Goal: Transaction & Acquisition: Purchase product/service

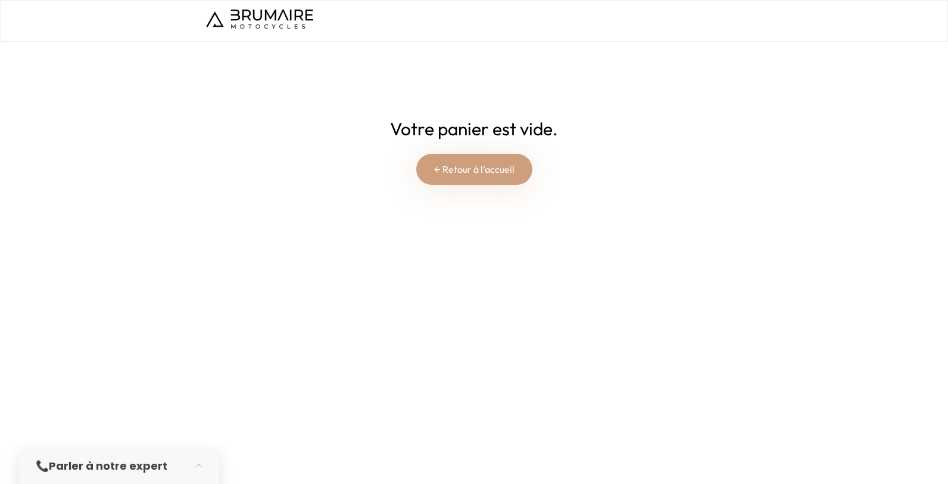
click at [283, 15] on img at bounding box center [259, 19] width 107 height 19
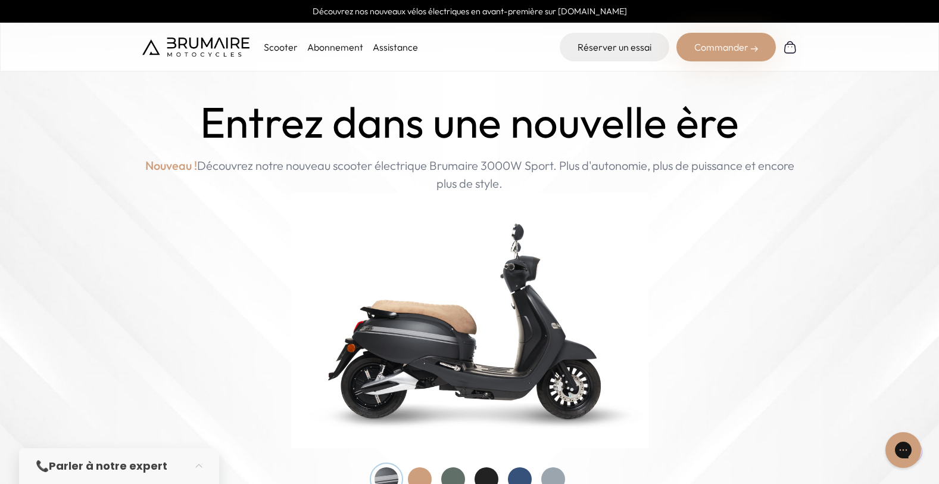
click at [376, 46] on link "Assistance" at bounding box center [395, 47] width 45 height 12
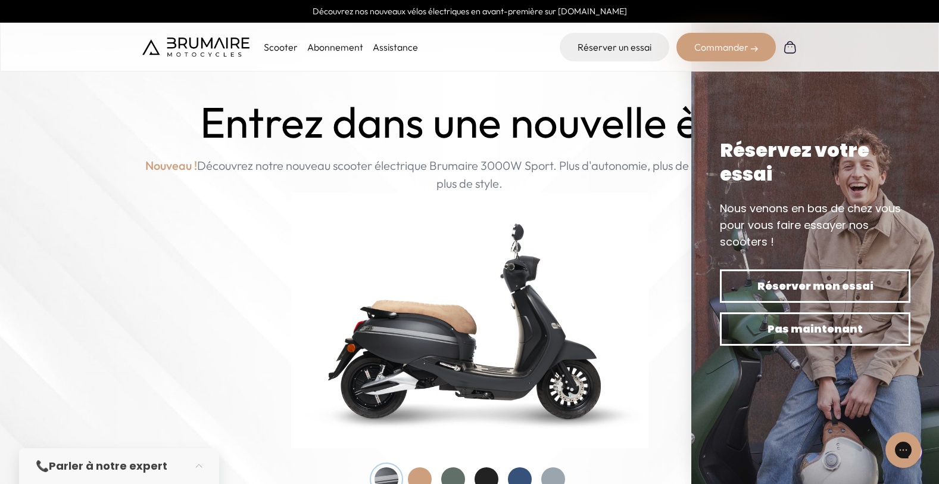
click at [786, 48] on img at bounding box center [790, 47] width 14 height 14
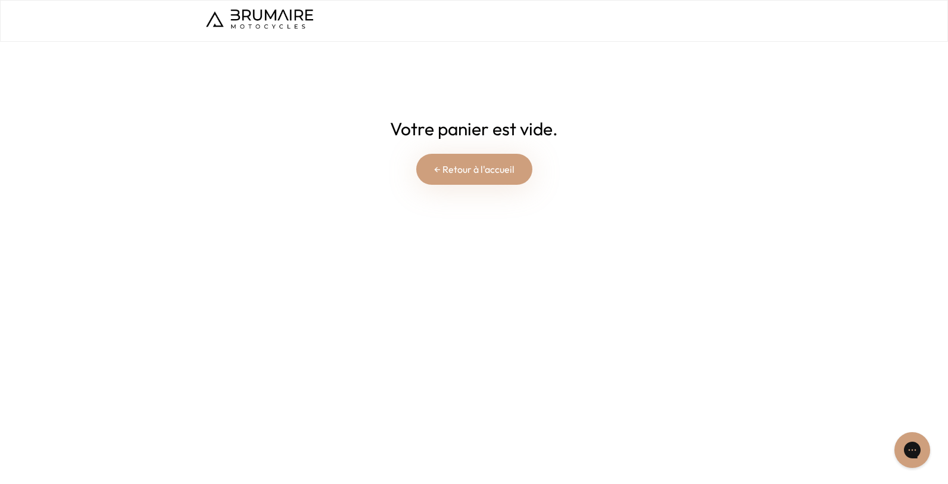
click at [466, 166] on link "← Retour à l'accueil" at bounding box center [474, 169] width 116 height 31
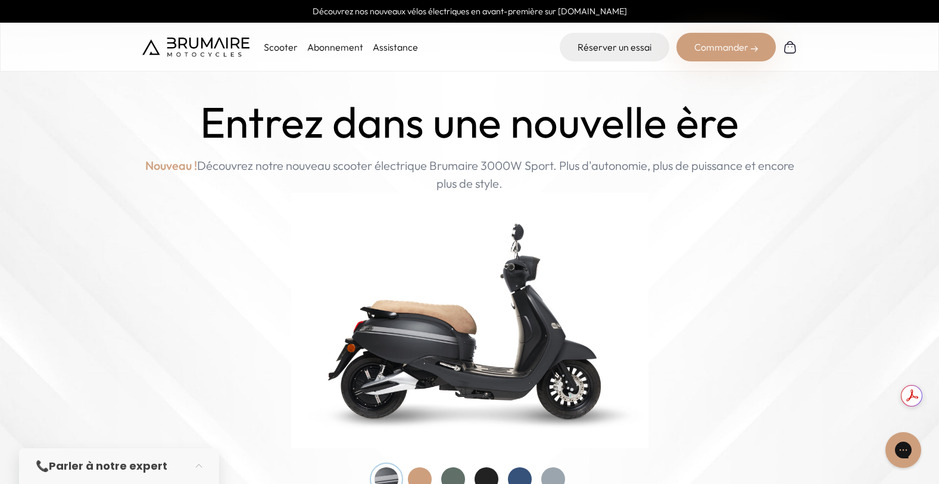
click at [279, 48] on p "Scooter" at bounding box center [281, 47] width 34 height 14
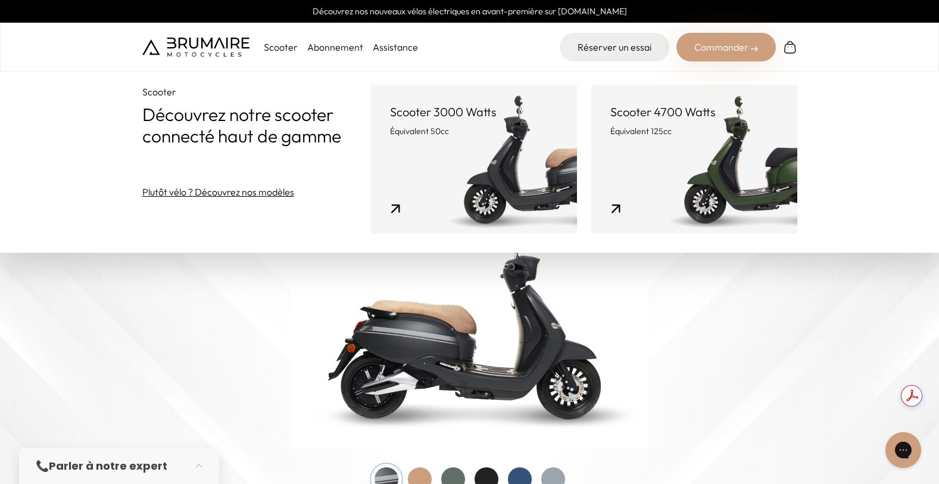
click at [481, 210] on link "Scooter 3000 Watts Équivalent 50cc" at bounding box center [474, 159] width 206 height 149
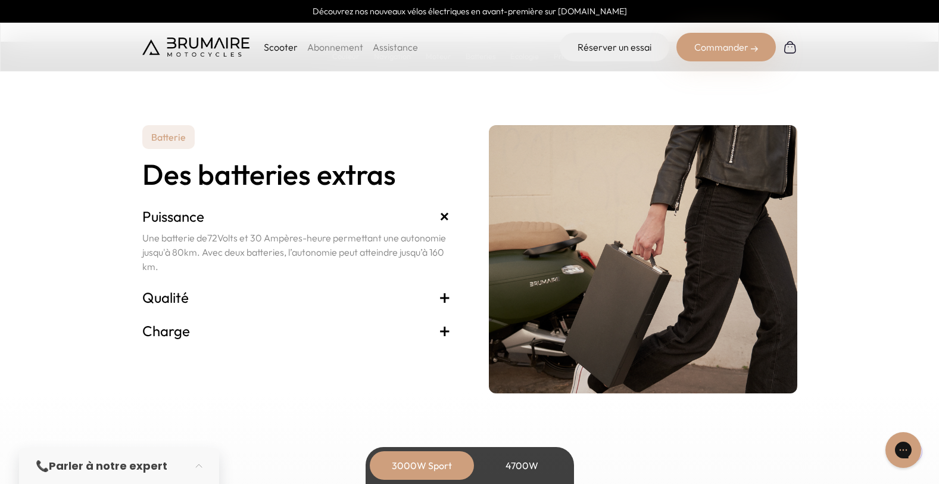
scroll to position [2419, 0]
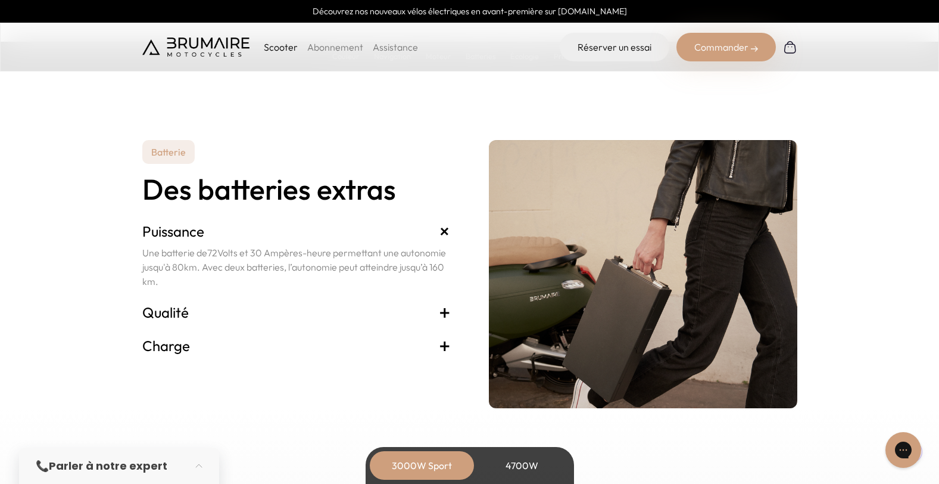
click at [444, 311] on span "+" at bounding box center [445, 312] width 12 height 19
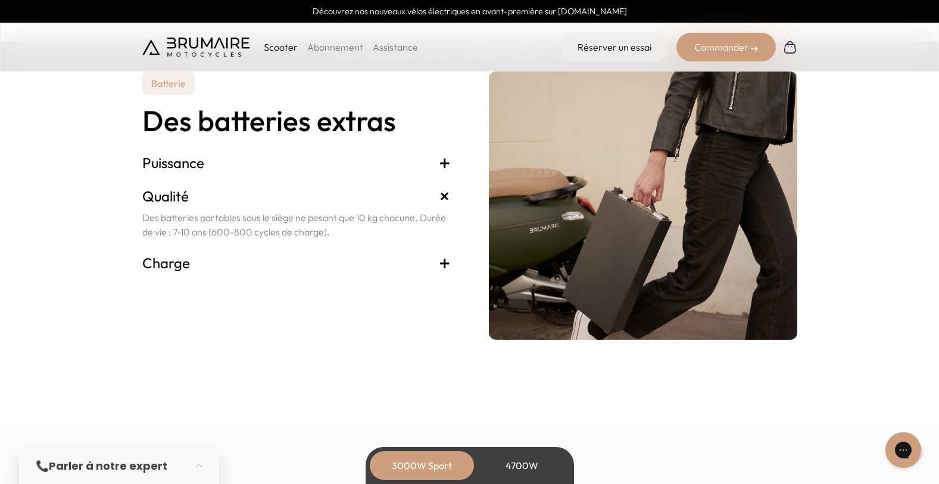
scroll to position [2543, 0]
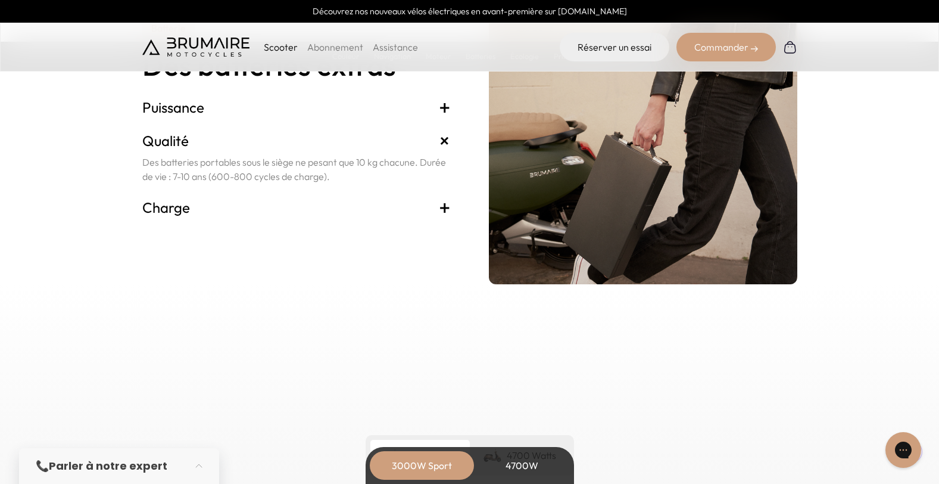
click at [445, 204] on span "+" at bounding box center [445, 207] width 12 height 19
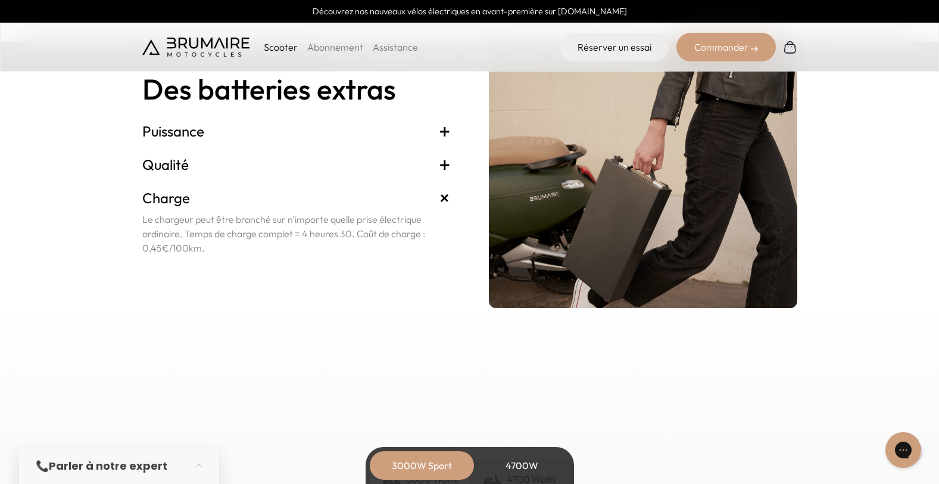
scroll to position [2519, 0]
click at [445, 170] on span "+" at bounding box center [445, 164] width 12 height 19
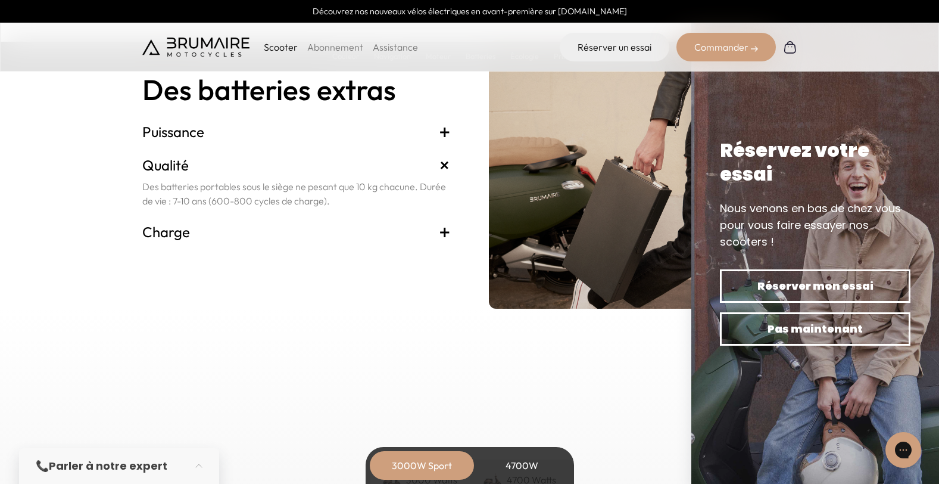
click at [440, 130] on span "+" at bounding box center [445, 131] width 12 height 19
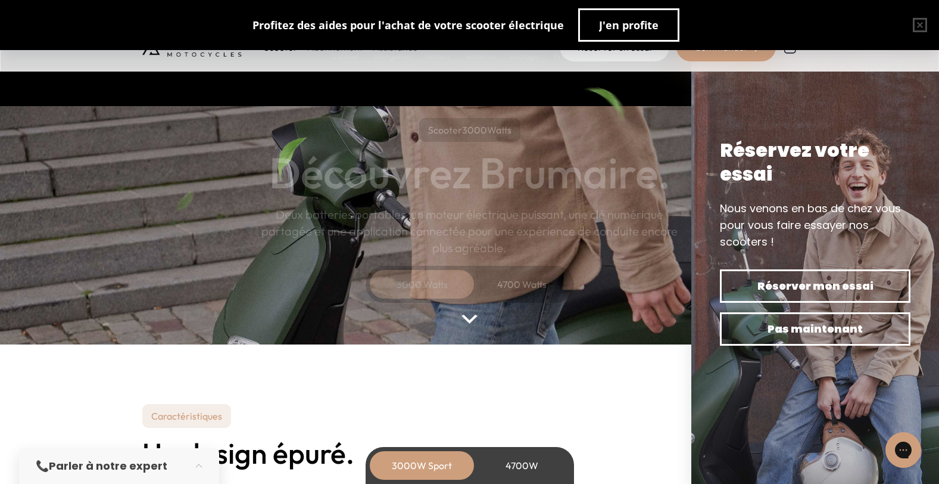
scroll to position [0, 0]
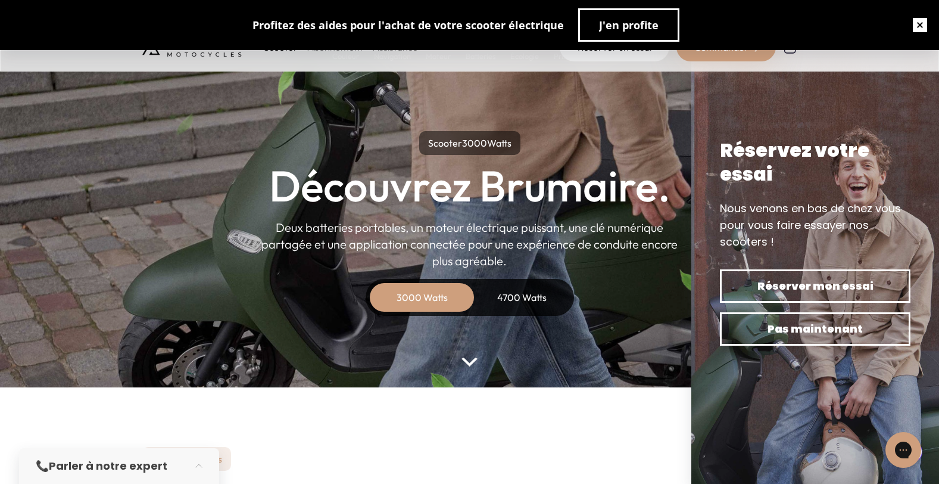
click at [918, 27] on button "button" at bounding box center [920, 25] width 38 height 38
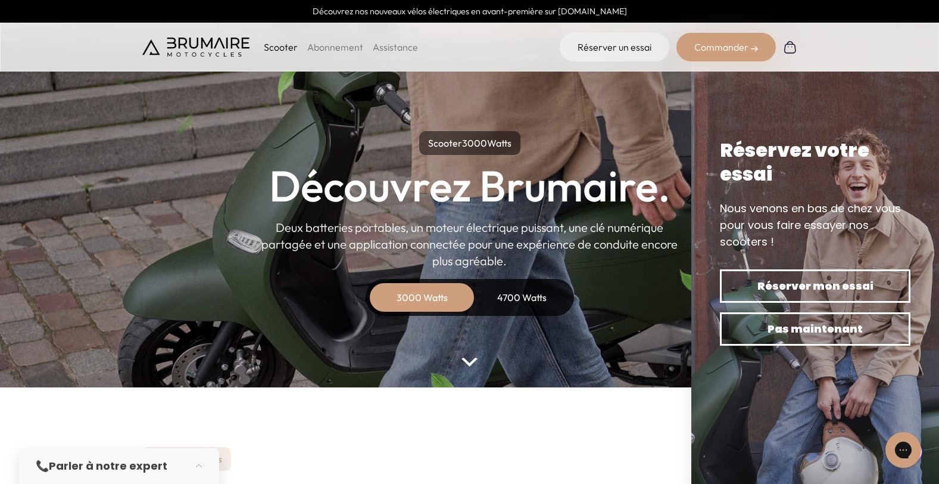
click at [740, 51] on div "Commander" at bounding box center [726, 47] width 99 height 29
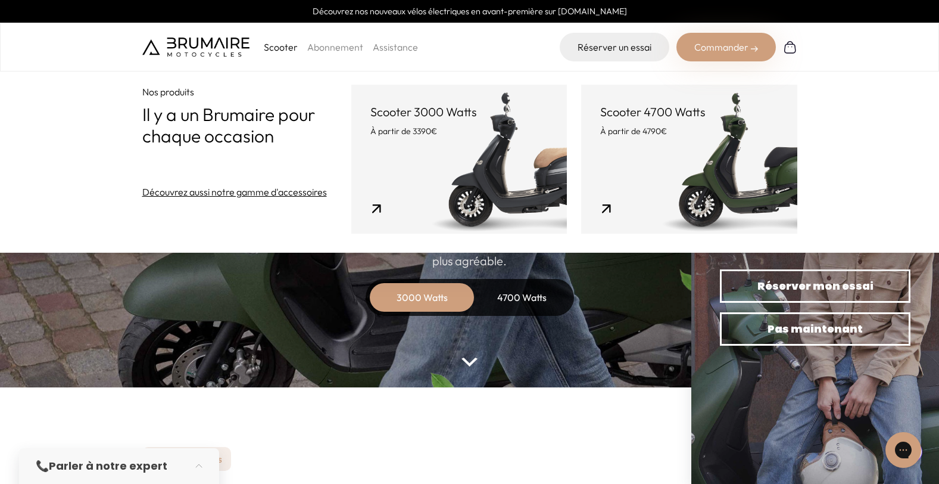
click at [297, 194] on link "Découvrez aussi notre gamme d'accessoires" at bounding box center [234, 192] width 185 height 14
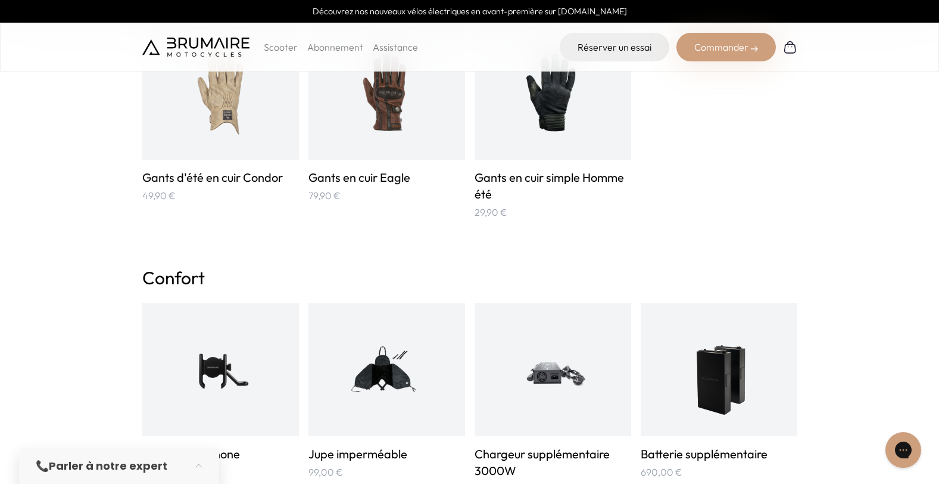
scroll to position [632, 0]
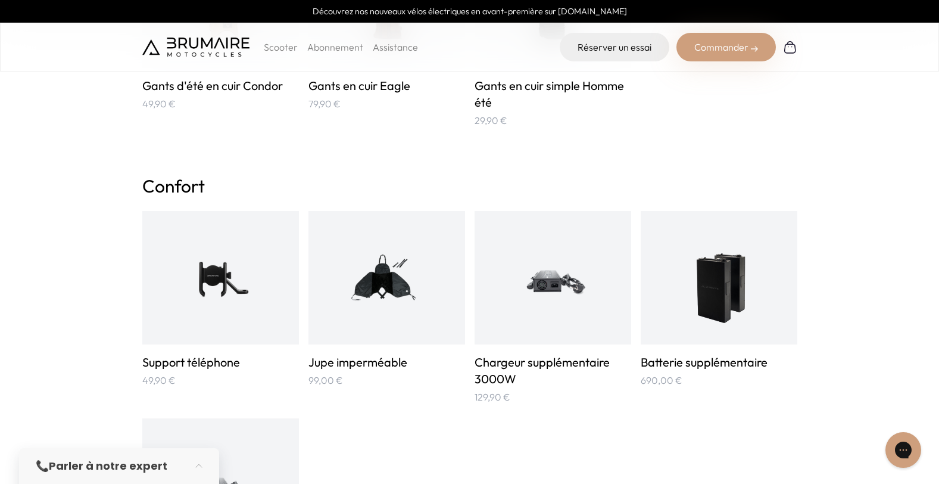
click at [712, 309] on img at bounding box center [719, 277] width 79 height 105
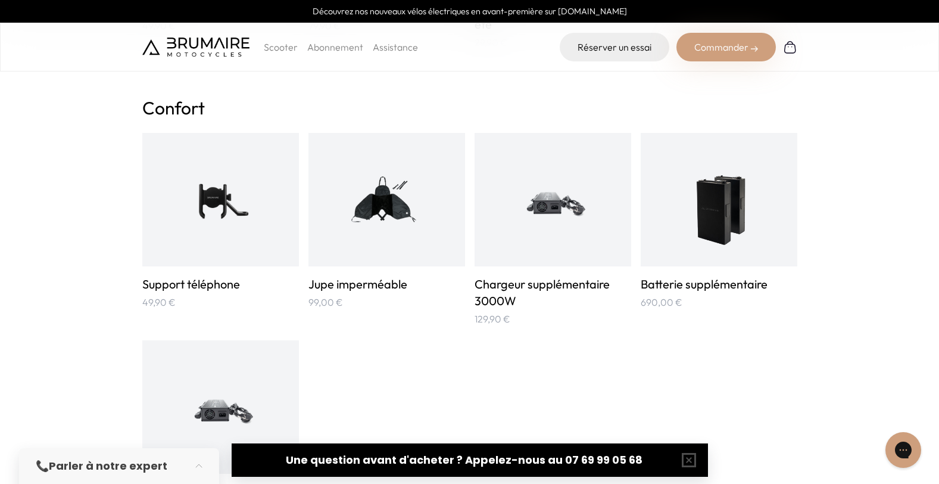
scroll to position [769, 0]
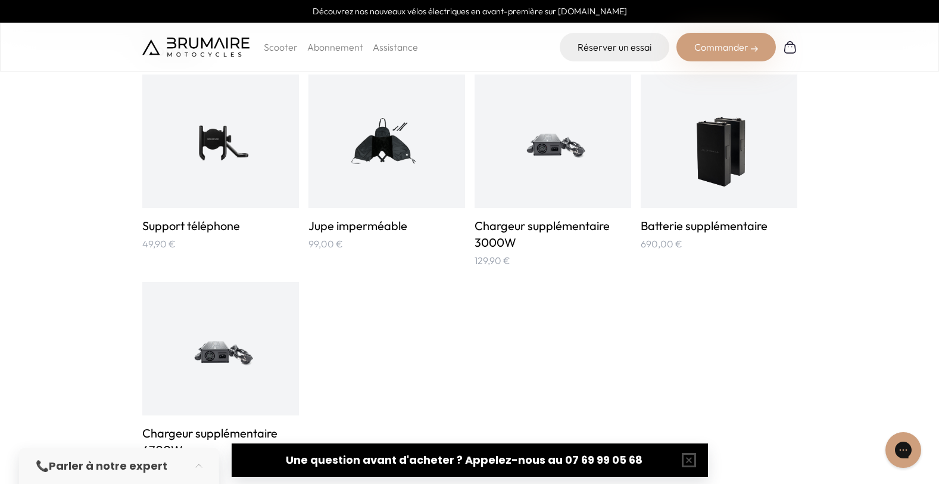
click at [706, 189] on img at bounding box center [719, 141] width 79 height 105
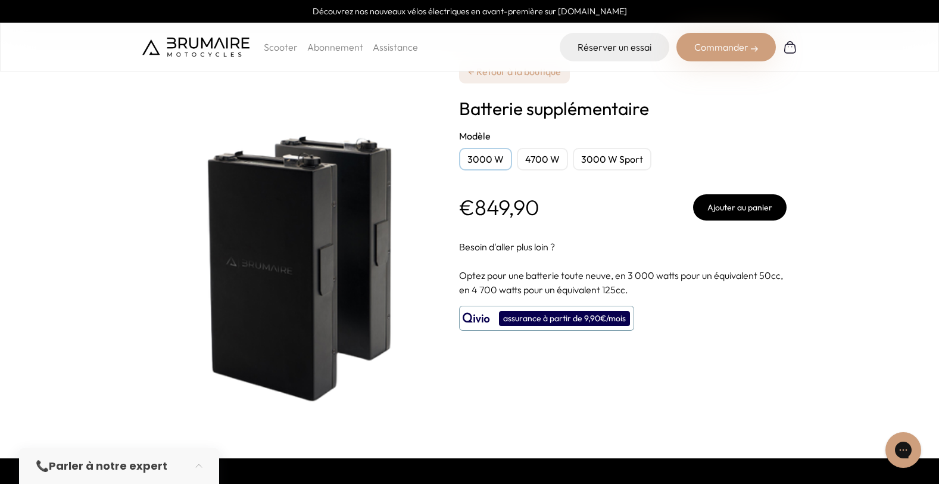
click at [468, 152] on div "3000 W" at bounding box center [485, 159] width 53 height 23
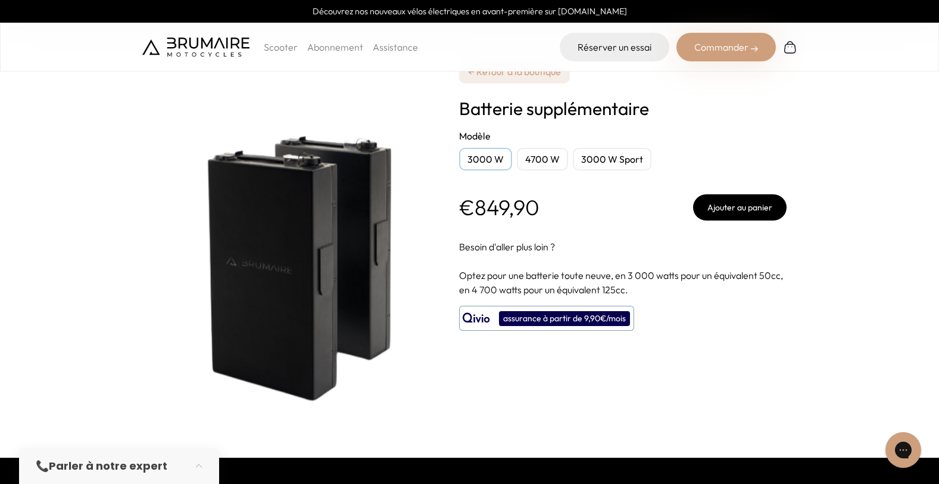
click at [620, 158] on div "3000 W Sport" at bounding box center [612, 159] width 79 height 23
click at [506, 160] on div "3000 W" at bounding box center [485, 159] width 53 height 23
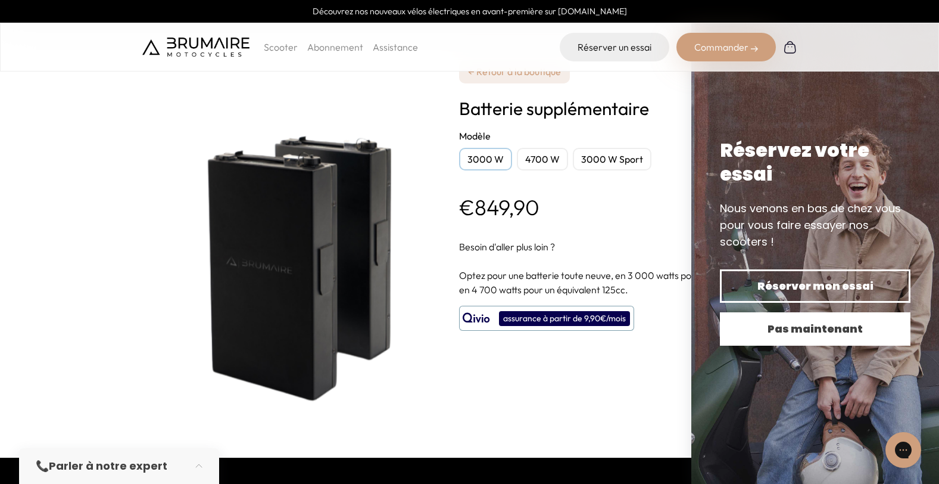
click at [815, 320] on span "Pas maintenant" at bounding box center [815, 328] width 149 height 17
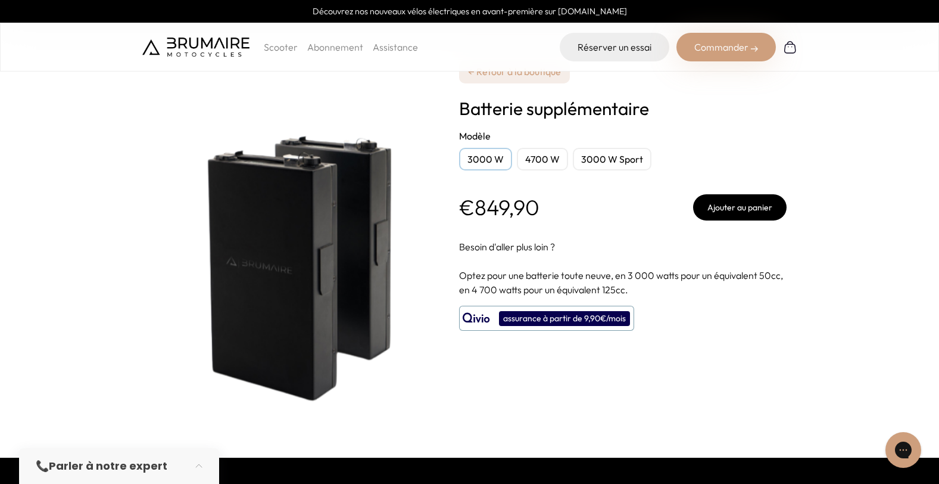
click at [528, 159] on div "4700 W" at bounding box center [542, 159] width 51 height 23
click at [604, 157] on div "3000 W Sport" at bounding box center [612, 159] width 79 height 23
click at [473, 163] on div "3000 W" at bounding box center [485, 159] width 53 height 23
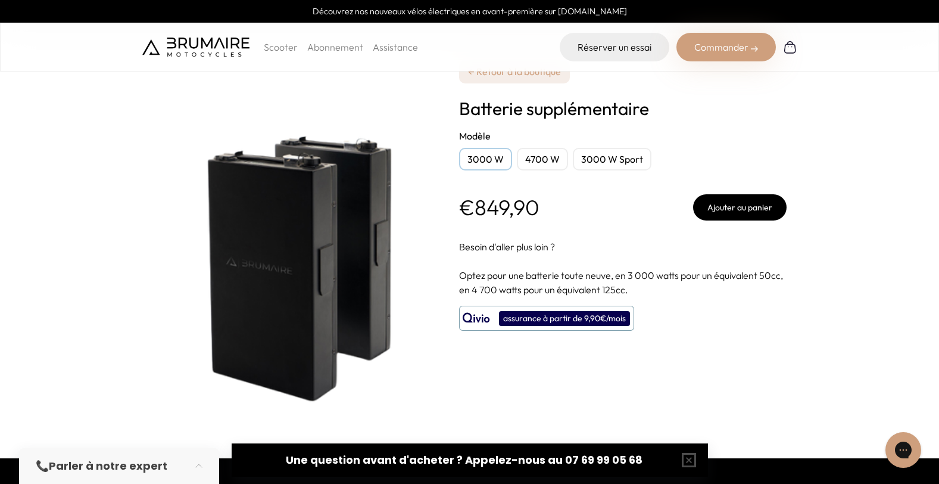
click at [733, 211] on button "Ajouter au panier" at bounding box center [740, 207] width 94 height 26
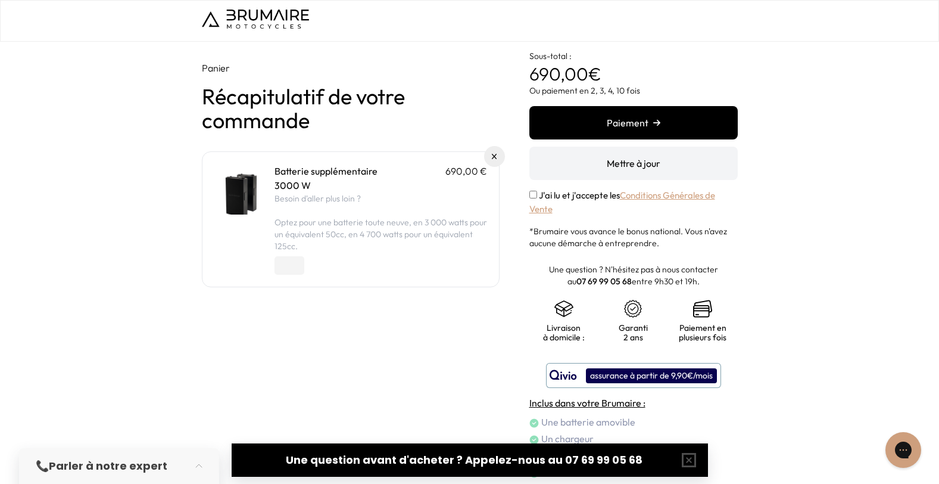
drag, startPoint x: 286, startPoint y: 260, endPoint x: 239, endPoint y: 301, distance: 62.9
click at [225, 260] on div "Batterie supplémentaire 690,00 € 3000 W Besoin d'aller plus loin ? Optez pour u…" at bounding box center [350, 219] width 273 height 111
click at [247, 314] on div "Panier Récapitulatif de votre commande Batterie supplémentaire 690,00 € 3000 W …" at bounding box center [351, 278] width 298 height 435
click at [319, 182] on p "3000 W" at bounding box center [381, 185] width 213 height 14
click at [297, 264] on input "*" at bounding box center [290, 265] width 30 height 18
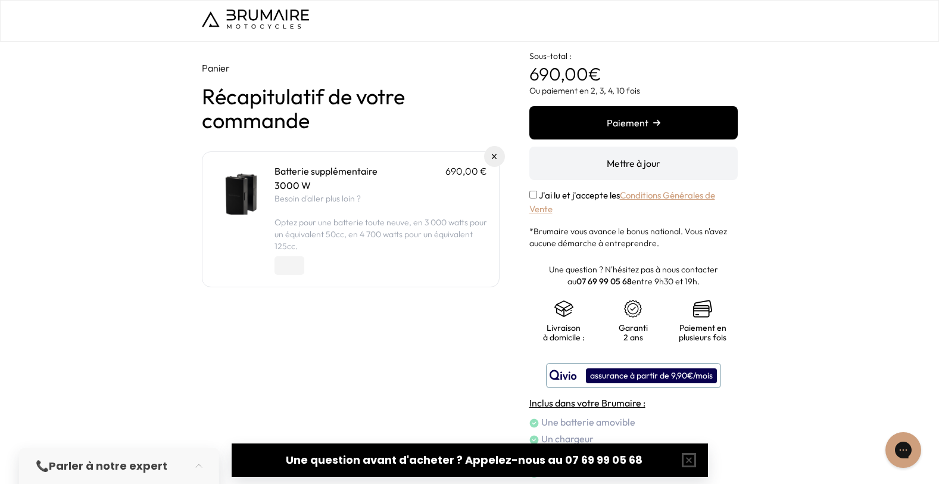
click at [297, 270] on input "*" at bounding box center [290, 265] width 30 height 18
click at [299, 263] on input "*" at bounding box center [290, 265] width 30 height 18
click at [297, 271] on input "*" at bounding box center [290, 265] width 30 height 18
click at [359, 300] on div "Panier Récapitulatif de votre commande Batterie supplémentaire 690,00 € 3000 W …" at bounding box center [351, 278] width 298 height 435
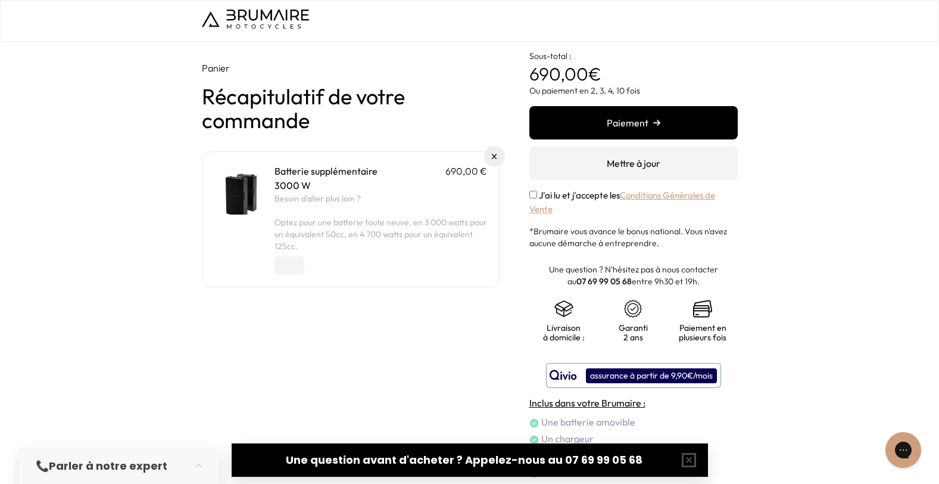
click at [359, 300] on div "Panier Récapitulatif de votre commande Batterie supplémentaire 690,00 € 3000 W …" at bounding box center [351, 278] width 298 height 435
click at [288, 268] on input "*" at bounding box center [290, 265] width 30 height 18
click at [295, 269] on input "*" at bounding box center [290, 265] width 30 height 18
click at [319, 300] on div "Panier Récapitulatif de votre commande Batterie supplémentaire 690,00 € 3000 W …" at bounding box center [351, 278] width 298 height 435
click at [366, 247] on p "Optez pour une batterie toute neuve, en 3 000 watts pour un équivalent 50cc, en…" at bounding box center [381, 234] width 213 height 36
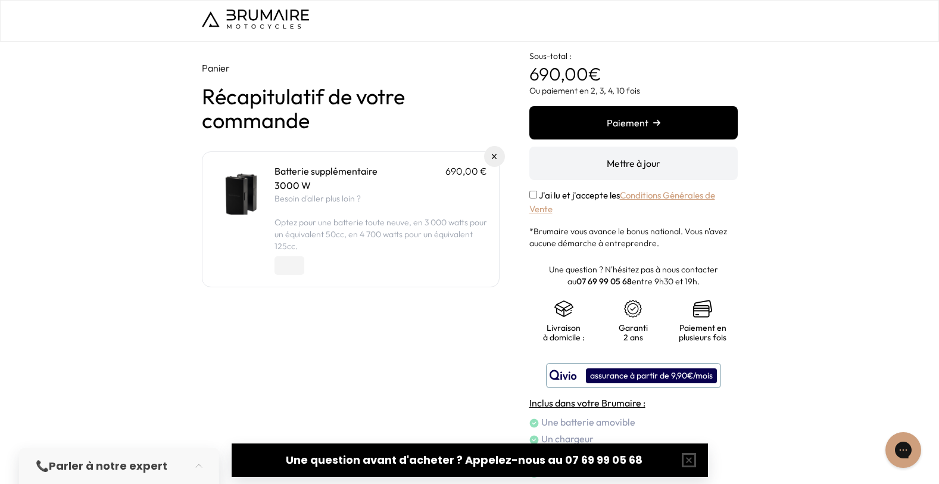
click at [403, 192] on p "Besoin d'aller plus loin ?" at bounding box center [381, 198] width 213 height 12
click at [305, 262] on div "*" at bounding box center [381, 263] width 213 height 23
click at [300, 263] on input "*" at bounding box center [290, 265] width 30 height 18
type input "*"
click at [299, 264] on input "*" at bounding box center [290, 265] width 30 height 18
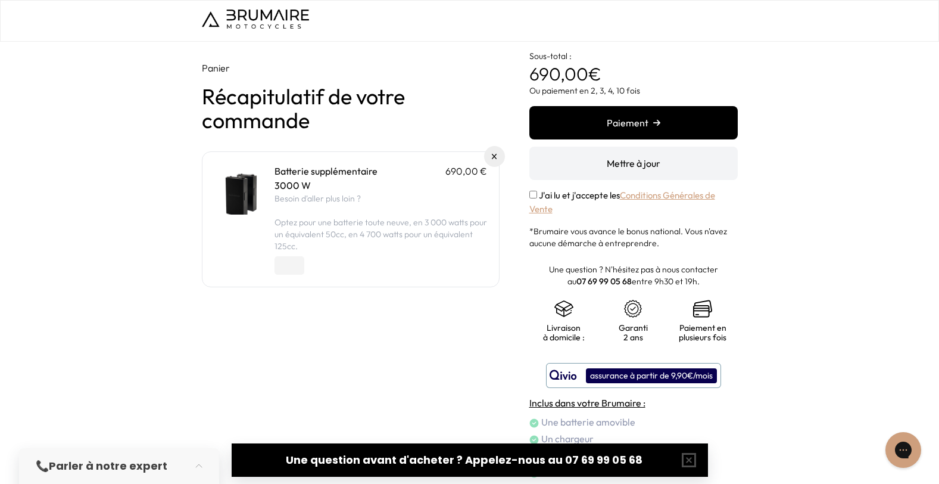
click at [389, 266] on div "*" at bounding box center [381, 263] width 213 height 23
click at [649, 119] on button "Paiement" at bounding box center [633, 122] width 208 height 33
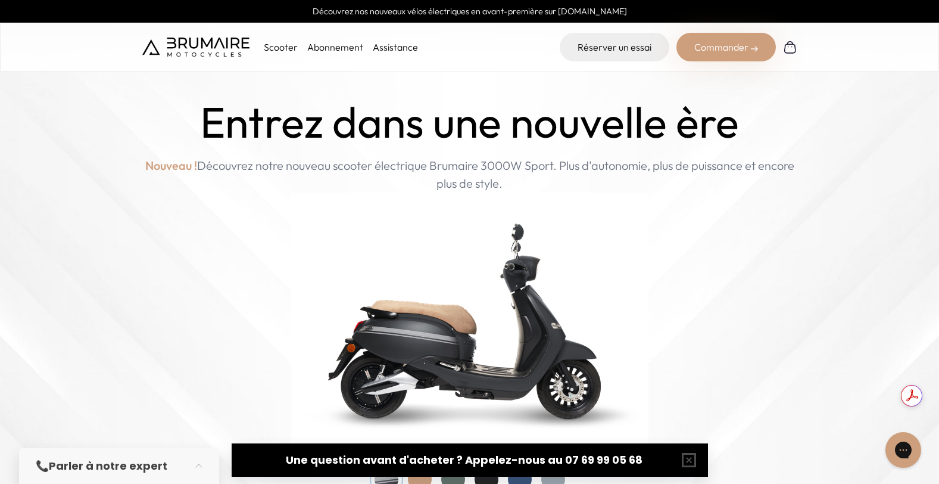
click at [285, 46] on p "Scooter" at bounding box center [281, 47] width 34 height 14
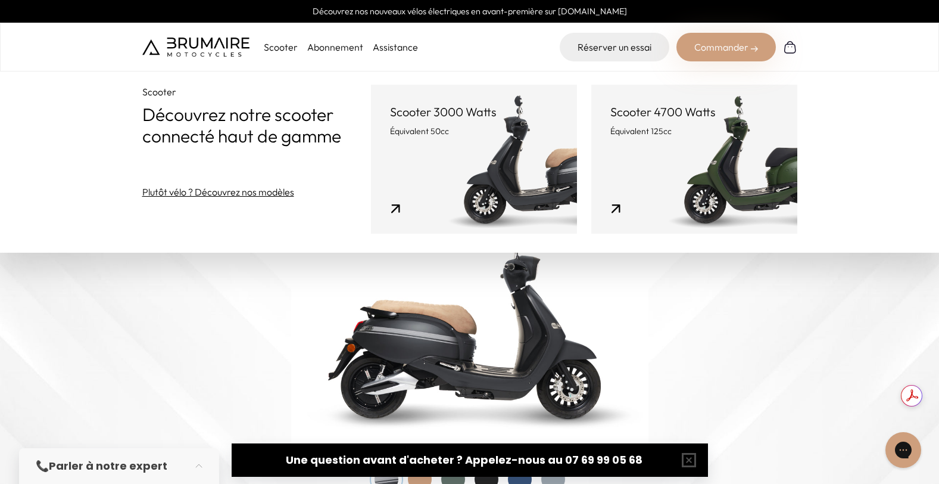
click at [794, 48] on img at bounding box center [790, 47] width 14 height 14
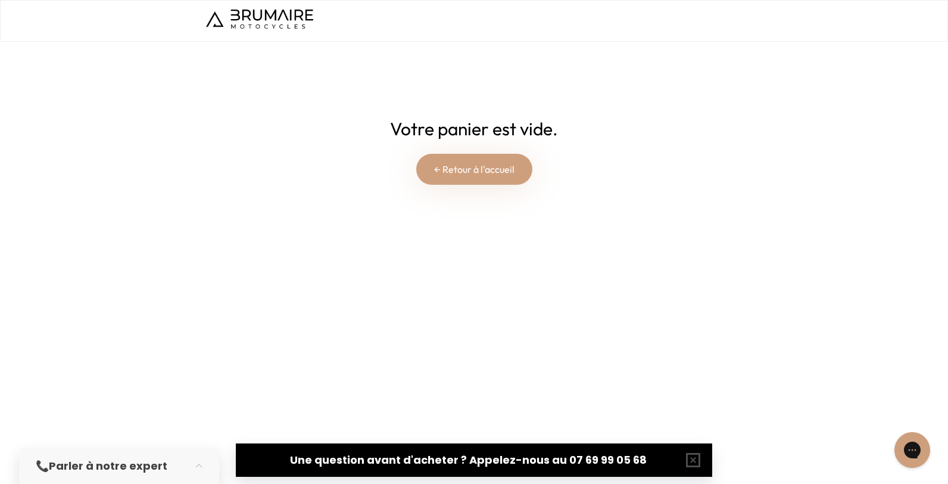
click at [448, 171] on link "← Retour à l'accueil" at bounding box center [474, 169] width 116 height 31
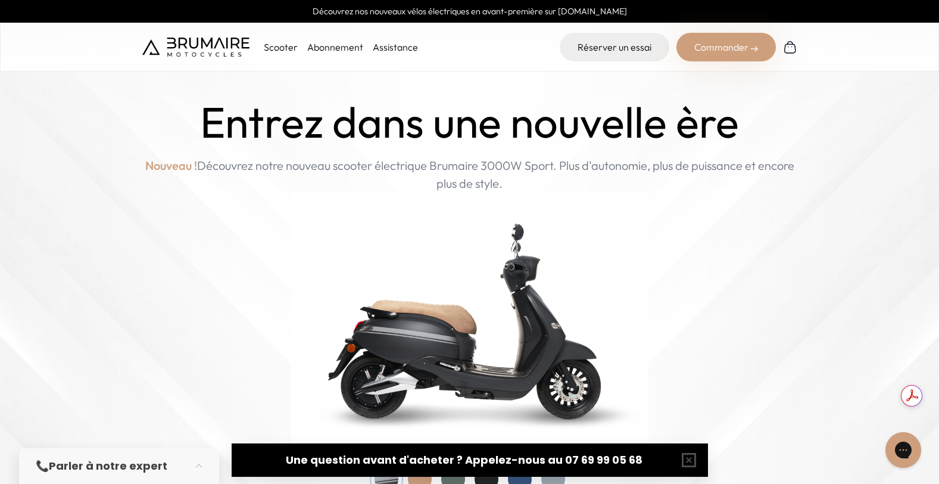
click at [719, 51] on div "Commander" at bounding box center [726, 47] width 99 height 29
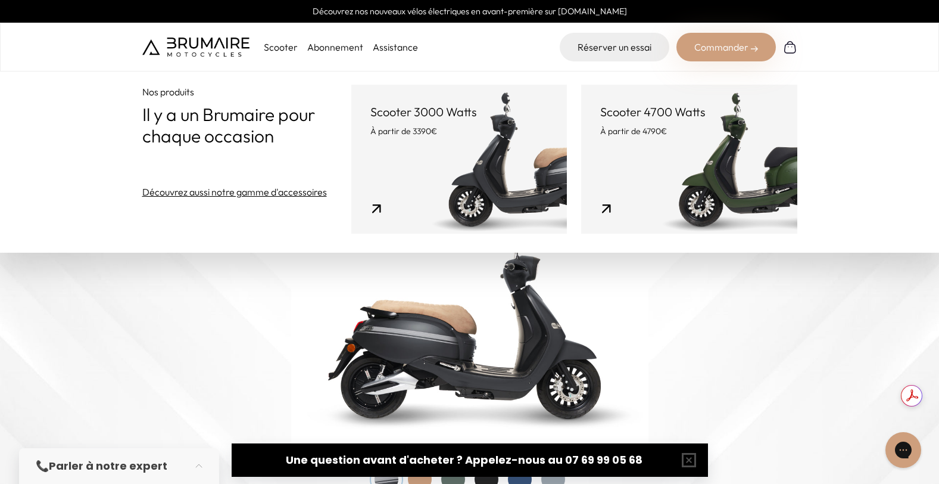
click at [259, 194] on link "Découvrez aussi notre gamme d'accessoires" at bounding box center [234, 192] width 185 height 14
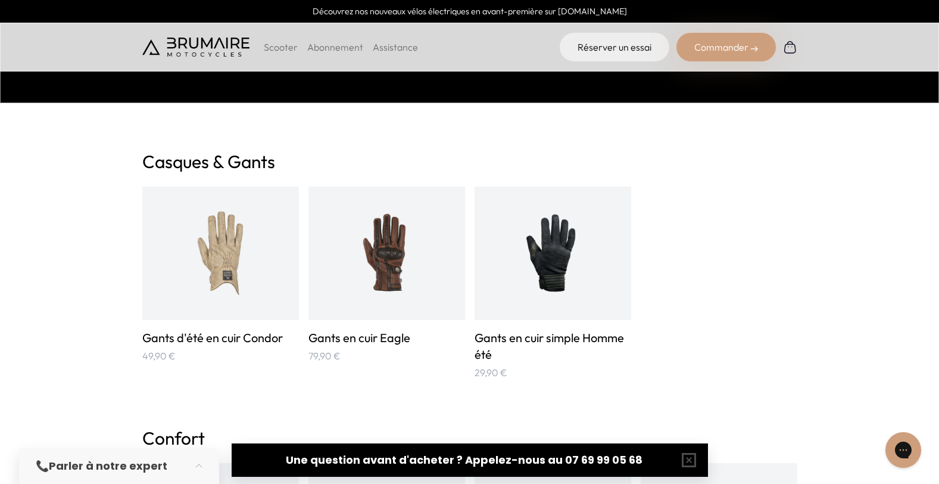
scroll to position [781, 0]
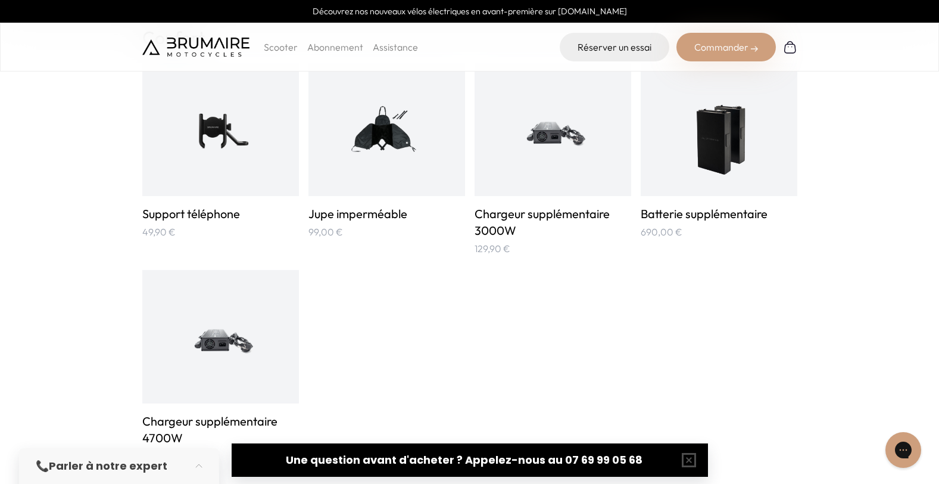
click at [731, 166] on img at bounding box center [719, 129] width 79 height 105
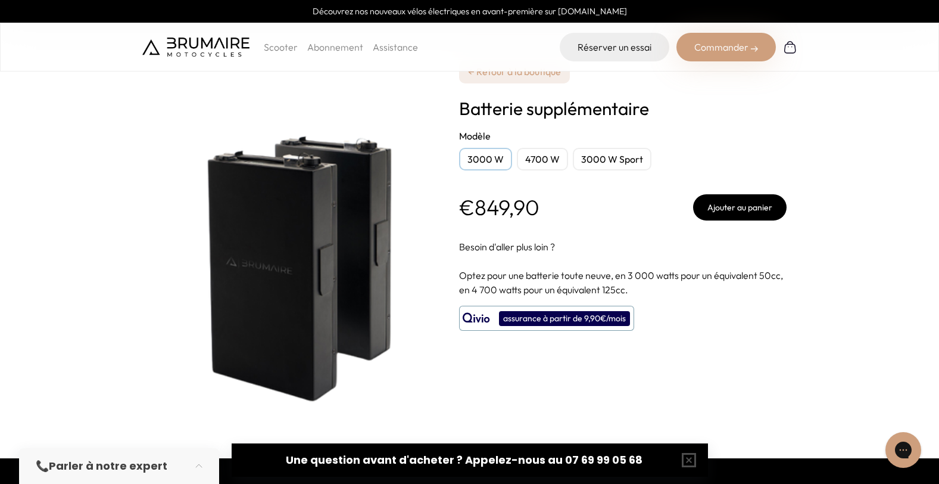
click at [744, 210] on button "Ajouter au panier" at bounding box center [740, 207] width 94 height 26
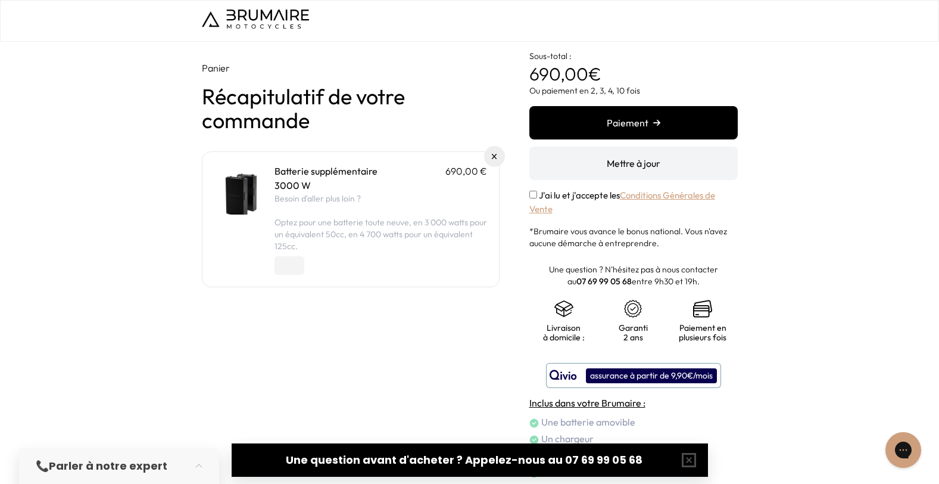
click at [278, 267] on input "*" at bounding box center [290, 265] width 30 height 18
type input "*"
click at [297, 262] on input "*" at bounding box center [290, 265] width 30 height 18
click at [645, 164] on button "Mettre à jour" at bounding box center [633, 163] width 208 height 33
type input "*"
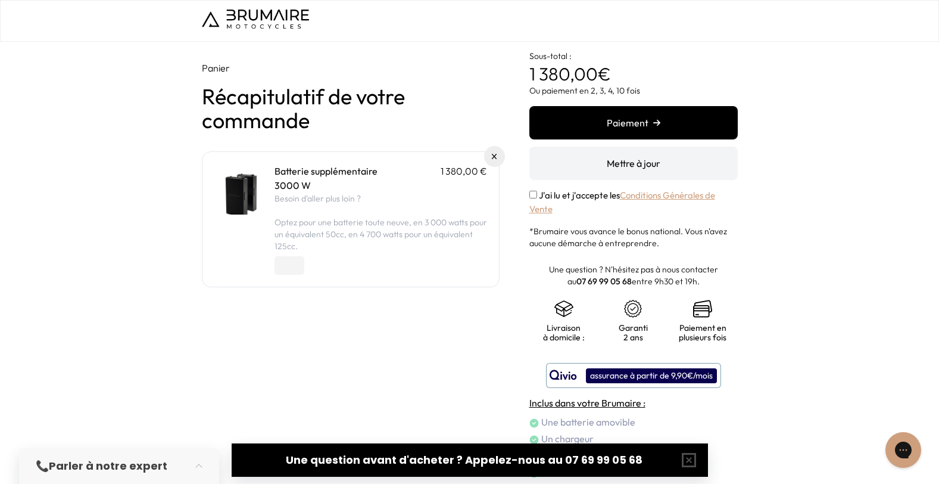
click at [295, 269] on input "*" at bounding box center [290, 265] width 30 height 18
click at [666, 159] on button "Mettre à jour" at bounding box center [633, 163] width 208 height 33
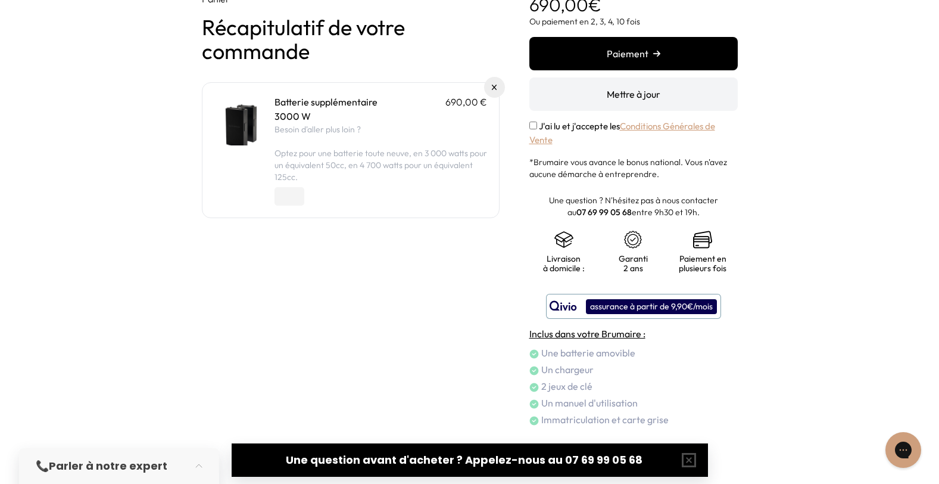
scroll to position [69, 0]
click at [686, 462] on button "button" at bounding box center [689, 460] width 38 height 38
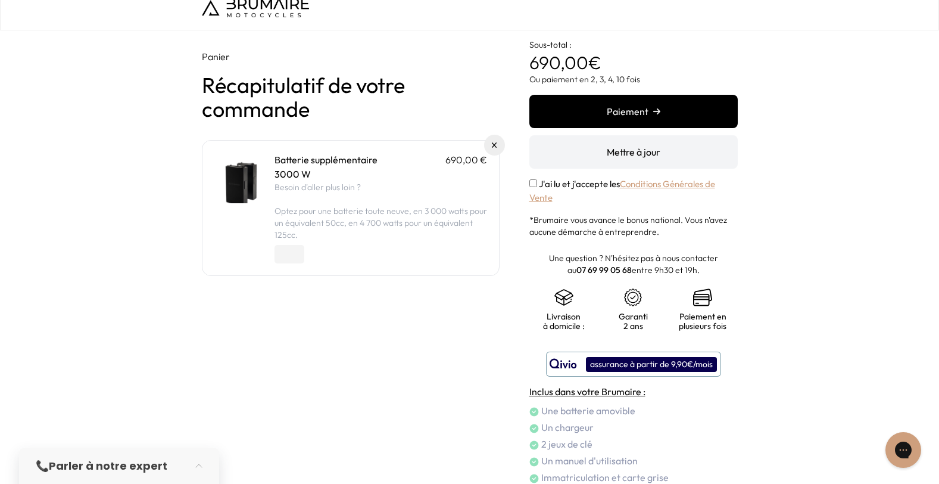
scroll to position [0, 0]
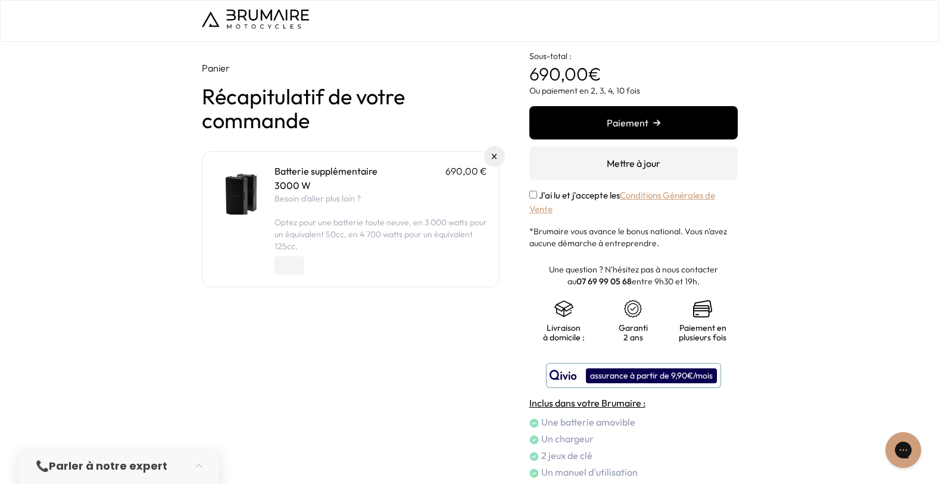
click at [158, 325] on div "Panier Récapitulatif de votre commande Batterie supplémentaire 690,00 € 3000 W …" at bounding box center [469, 298] width 939 height 513
